Goal: Information Seeking & Learning: Learn about a topic

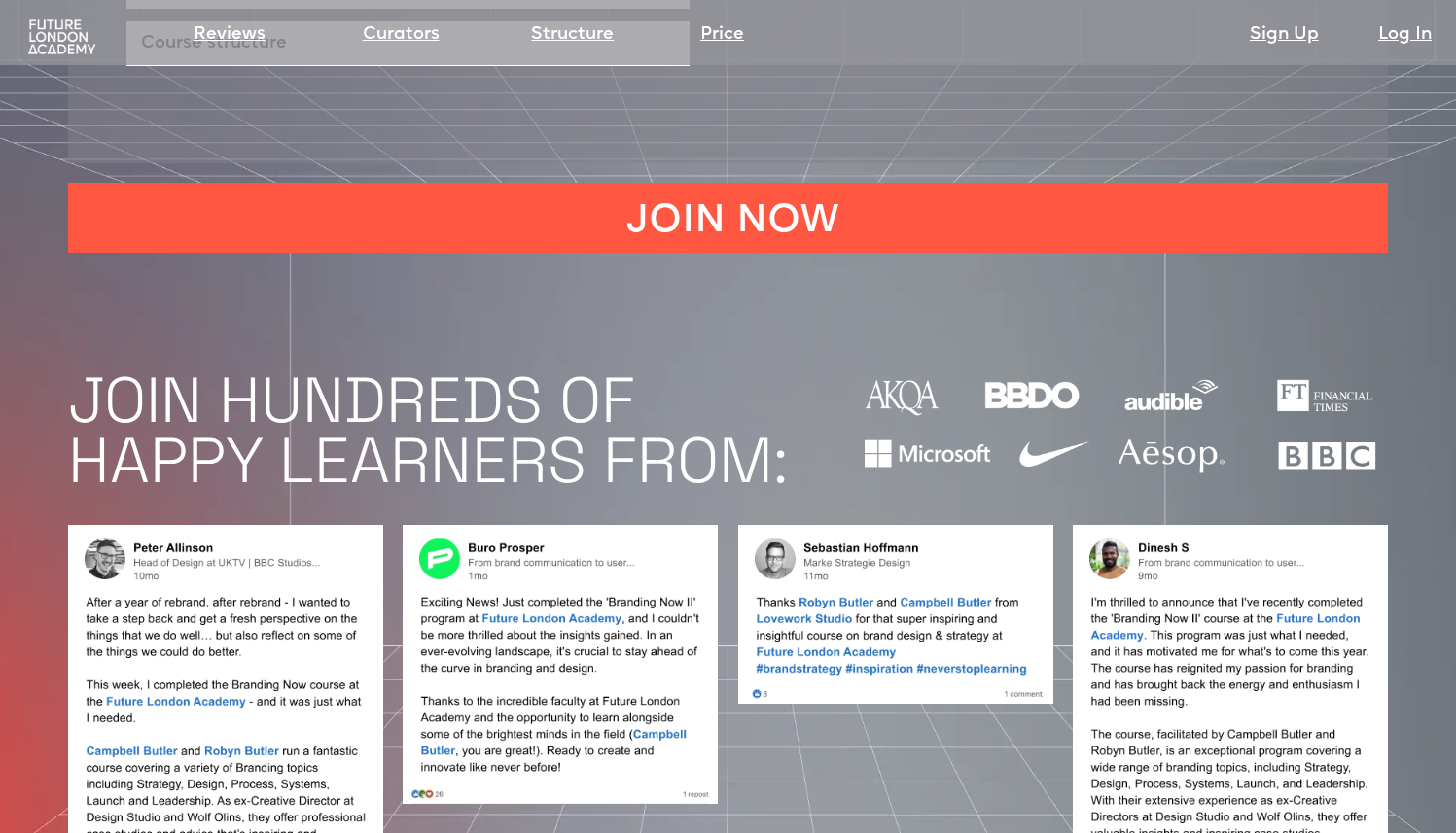
scroll to position [1445, 0]
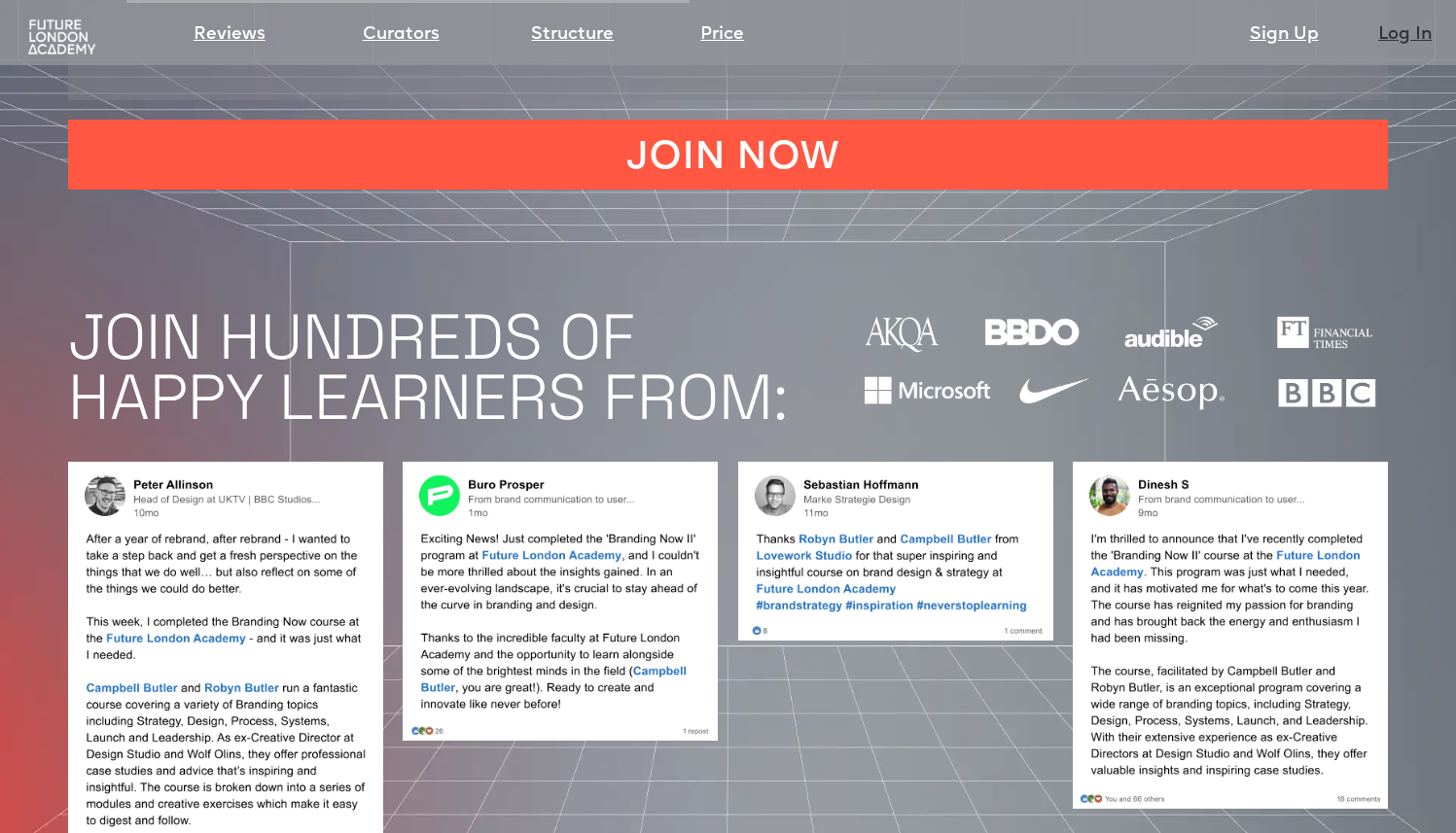
click at [1387, 38] on link "Log In" at bounding box center [1405, 36] width 53 height 28
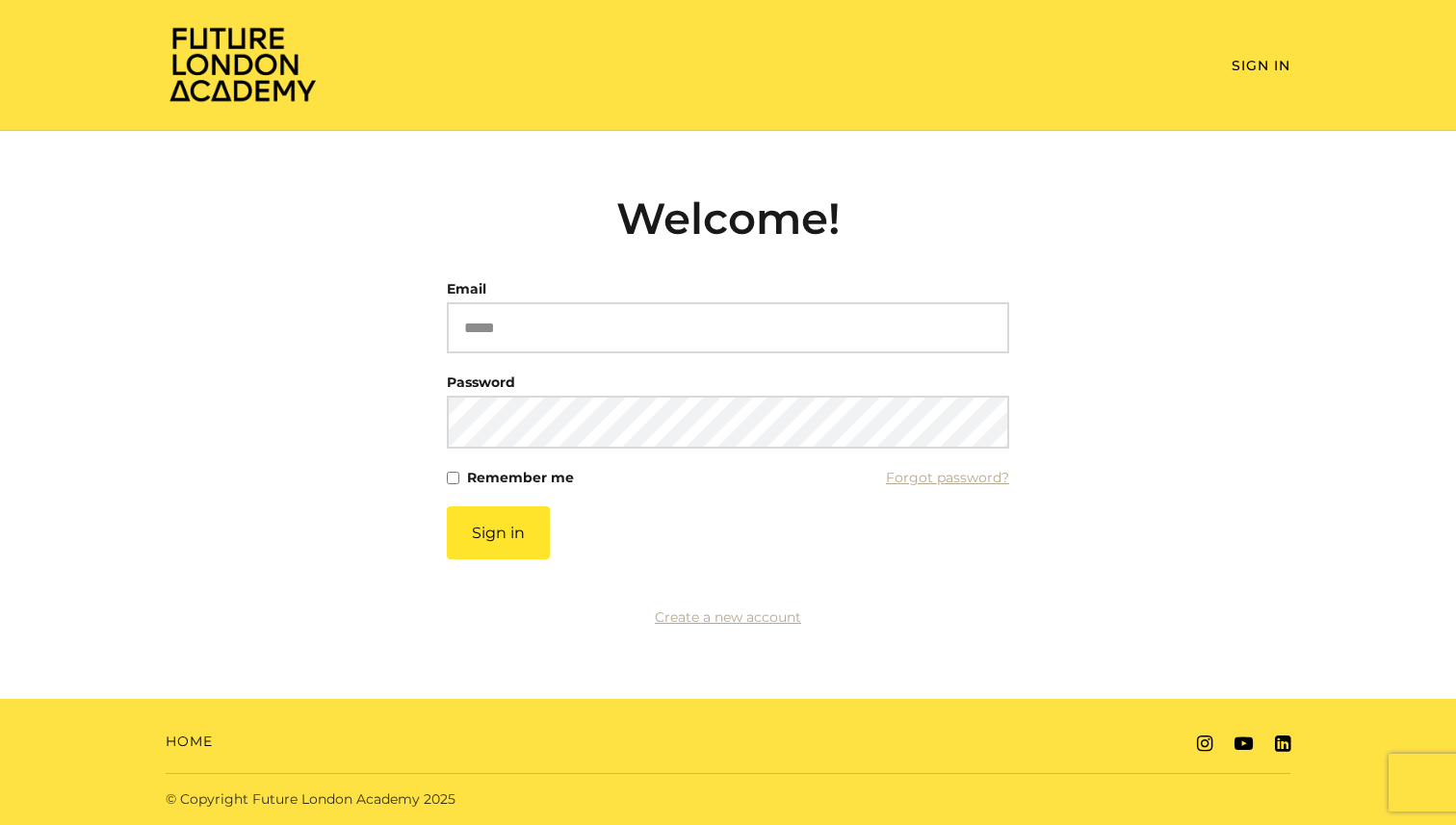
type input "**********"
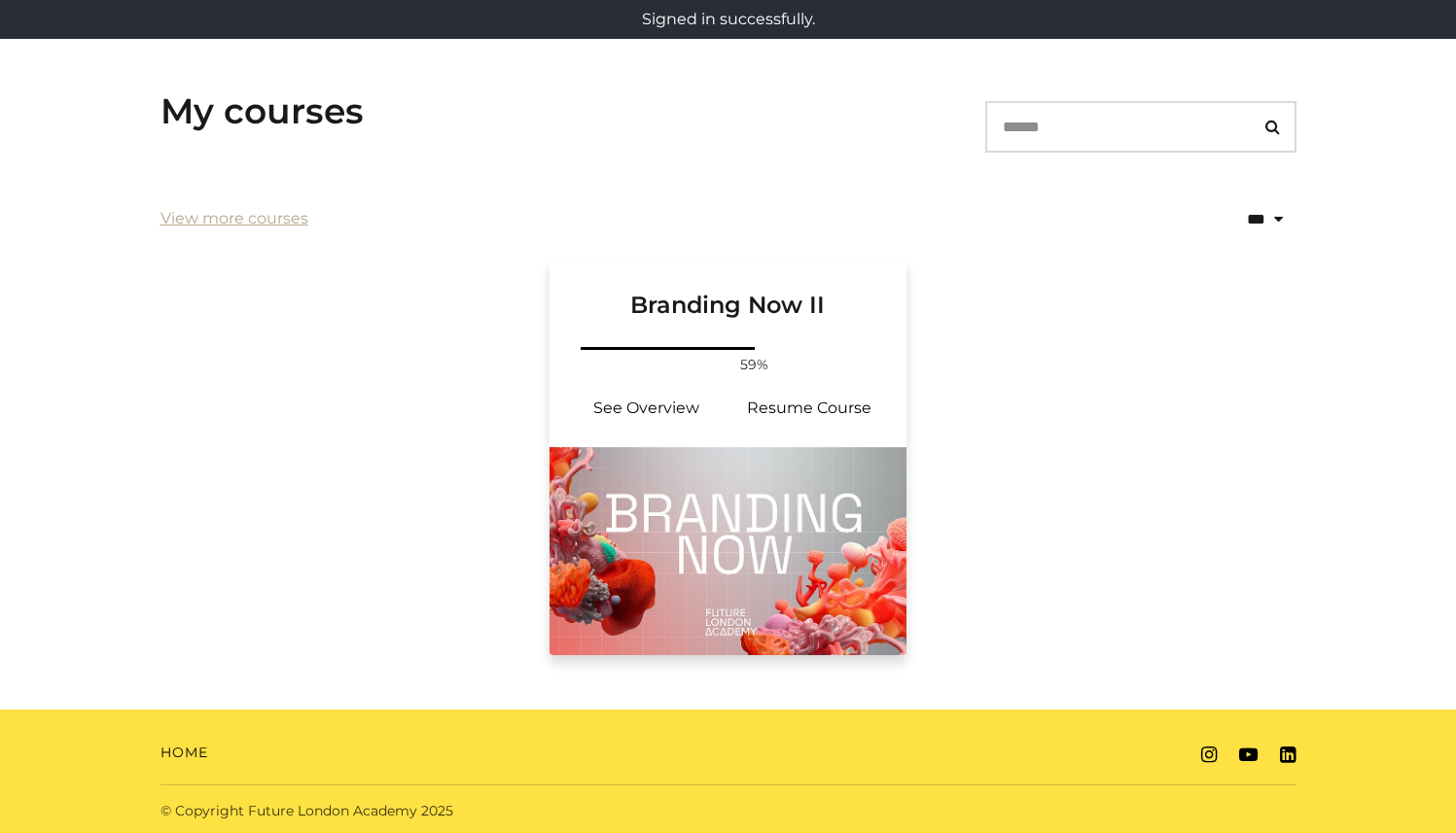
scroll to position [290, 0]
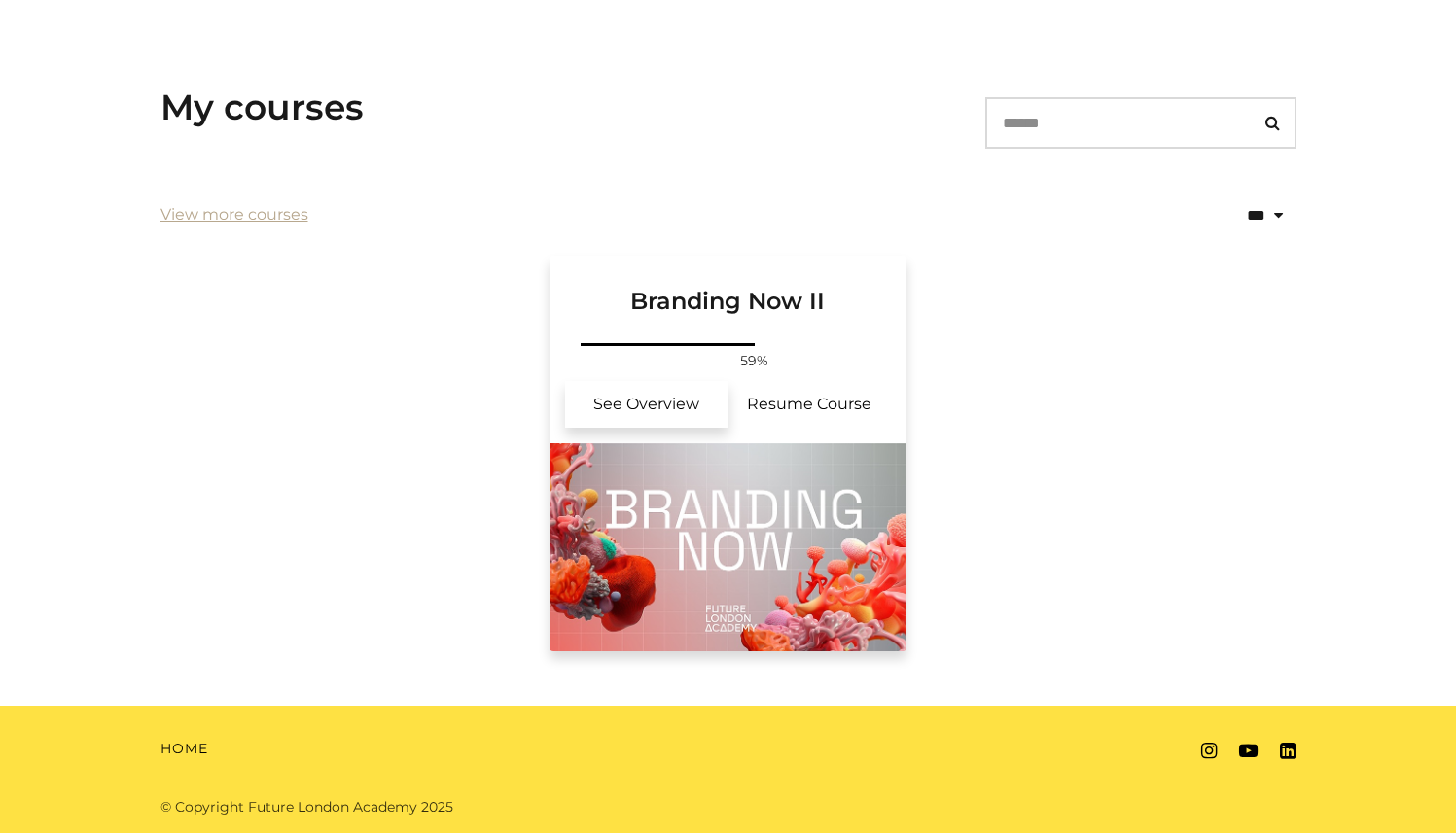
click at [675, 404] on link "See Overview" at bounding box center [646, 404] width 163 height 46
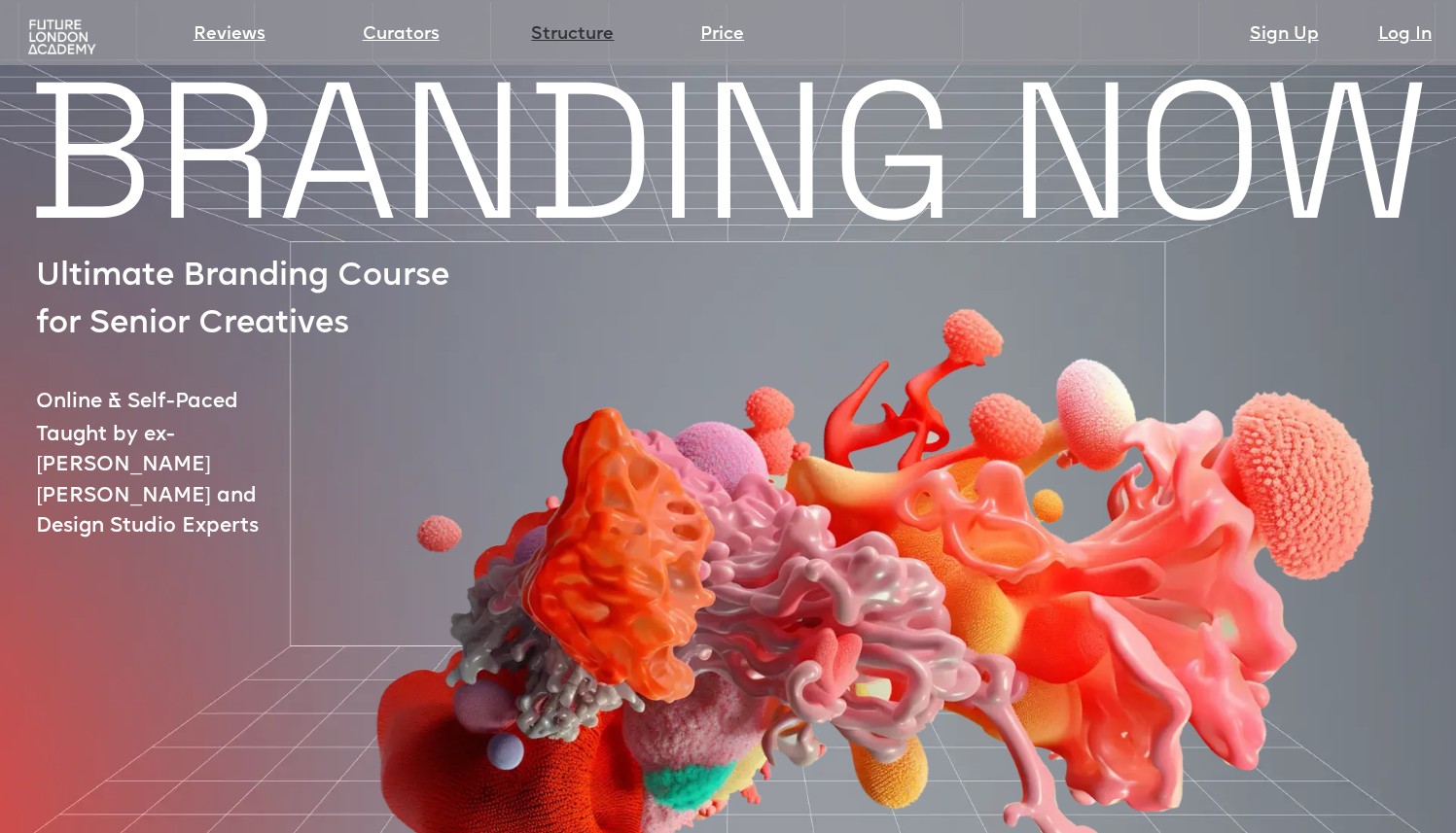
click at [562, 27] on link "Structure" at bounding box center [572, 36] width 83 height 28
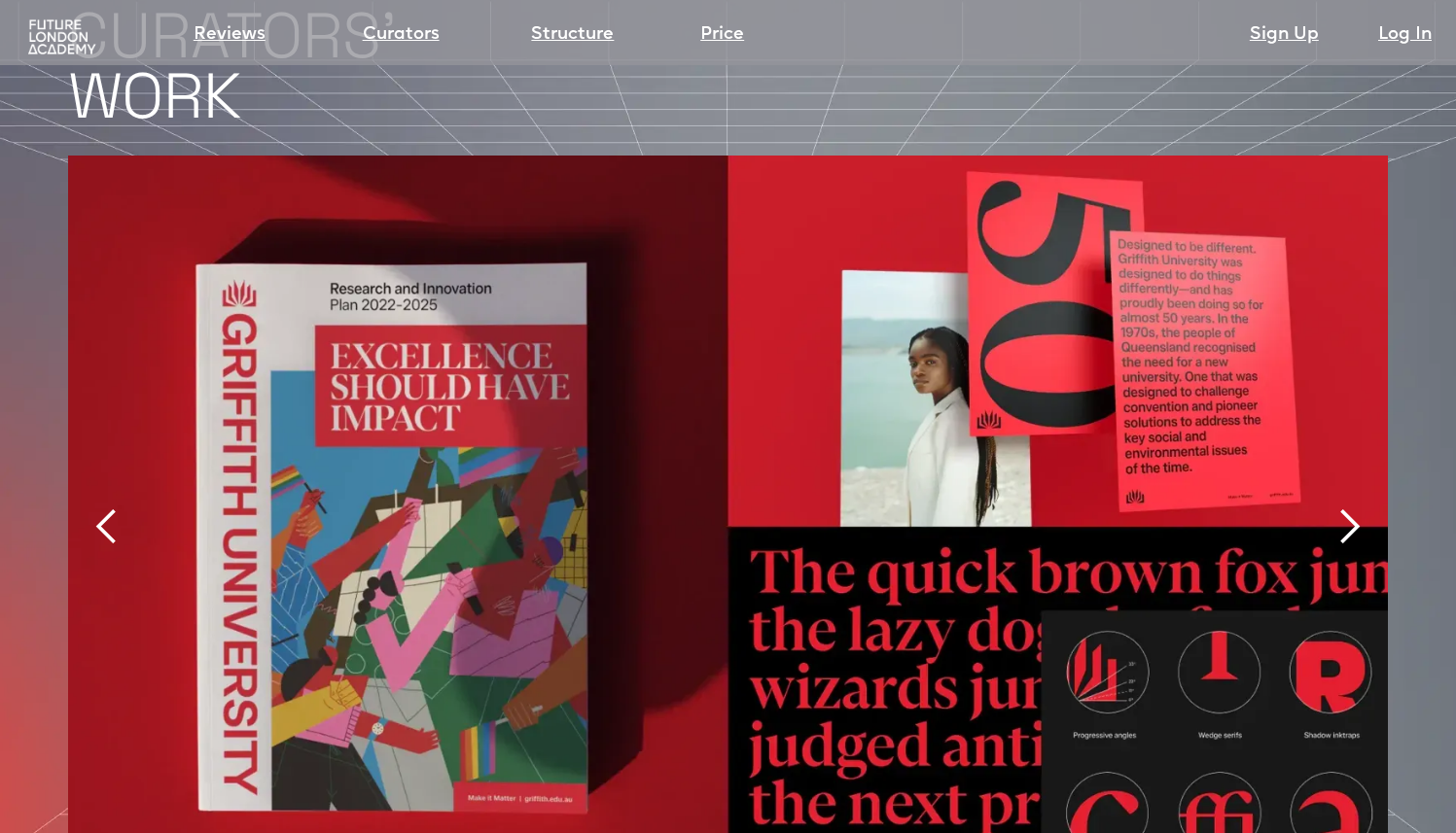
scroll to position [4040, 0]
